Goal: Transaction & Acquisition: Obtain resource

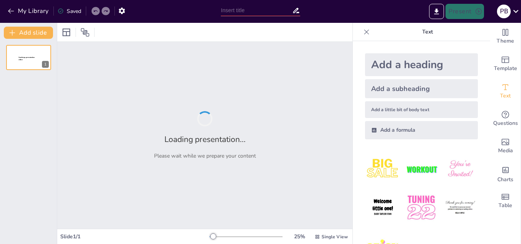
type input "The Future of Healthcare Security: Ensuring Patient Safety Through Cyber Defense"
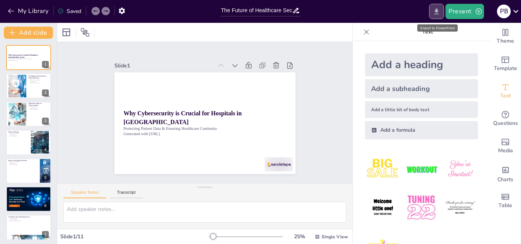
click at [438, 12] on icon "Export to PowerPoint" at bounding box center [436, 11] width 5 height 6
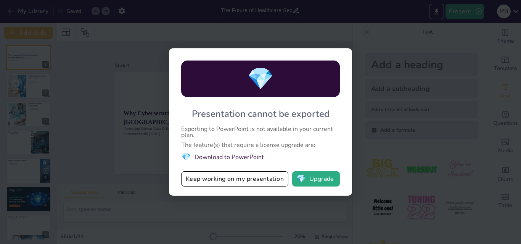
click at [406, 136] on div "💎 Presentation cannot be exported Exporting to PowerPoint is not available in y…" at bounding box center [260, 122] width 521 height 244
click at [212, 157] on li "💎 Download to PowerPoint" at bounding box center [260, 157] width 159 height 10
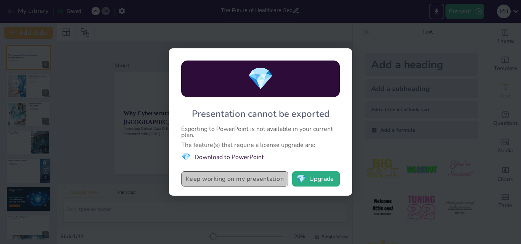
click at [261, 180] on button "Keep working on my presentation" at bounding box center [234, 179] width 107 height 15
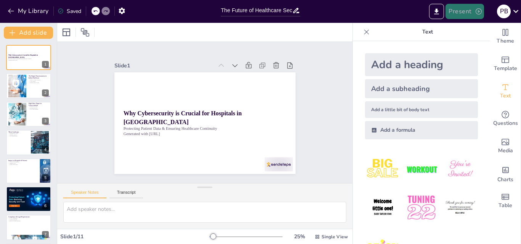
click at [480, 13] on icon "button" at bounding box center [479, 12] width 8 height 8
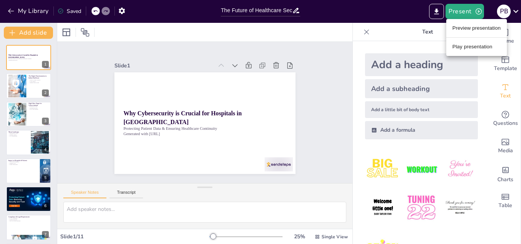
click at [367, 13] on div at bounding box center [260, 122] width 521 height 244
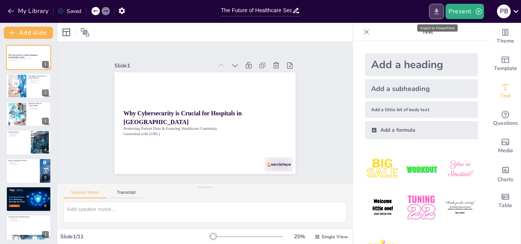
click at [438, 16] on button "Export to PowerPoint" at bounding box center [436, 11] width 15 height 15
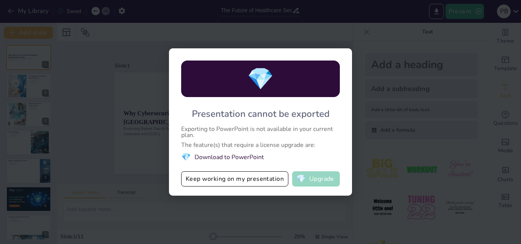
click at [321, 179] on button "💎 Upgrade" at bounding box center [316, 179] width 48 height 15
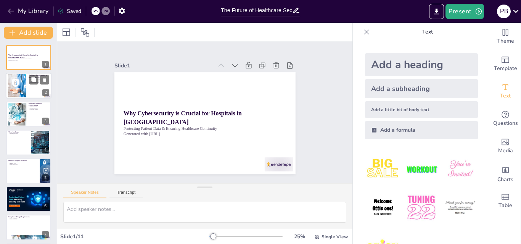
click at [35, 88] on div at bounding box center [29, 86] width 46 height 26
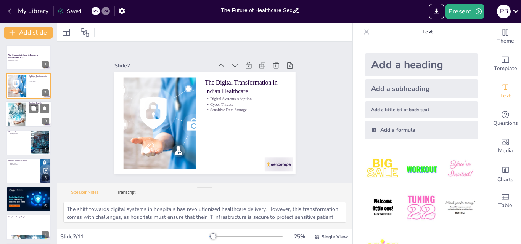
click at [26, 115] on div at bounding box center [17, 114] width 35 height 23
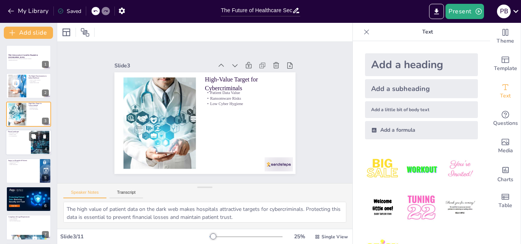
click at [19, 147] on div at bounding box center [29, 143] width 46 height 26
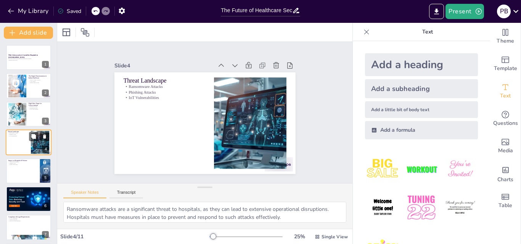
scroll to position [1, 0]
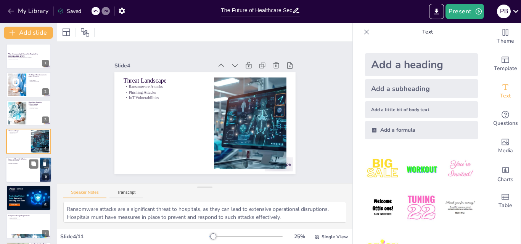
click at [25, 178] on div at bounding box center [29, 170] width 46 height 26
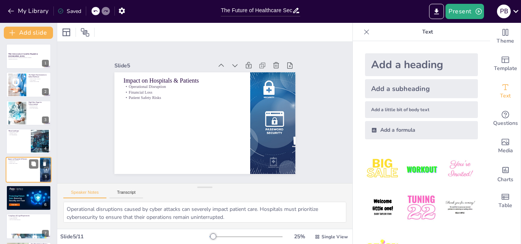
scroll to position [29, 0]
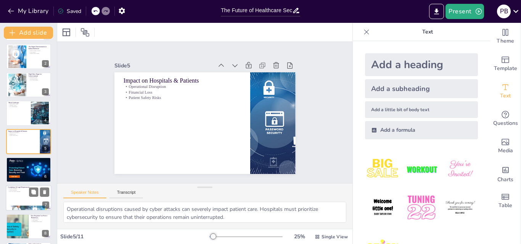
click at [29, 202] on div at bounding box center [29, 199] width 46 height 26
type textarea "Compliance with the IT Act is crucial for hospitals to ensure the protection of…"
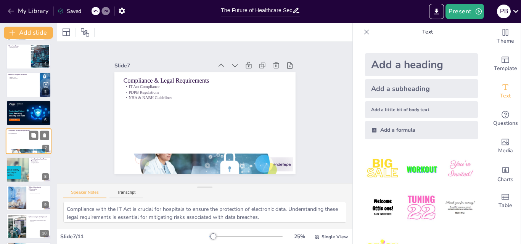
scroll to position [115, 0]
